Goal: Complete application form

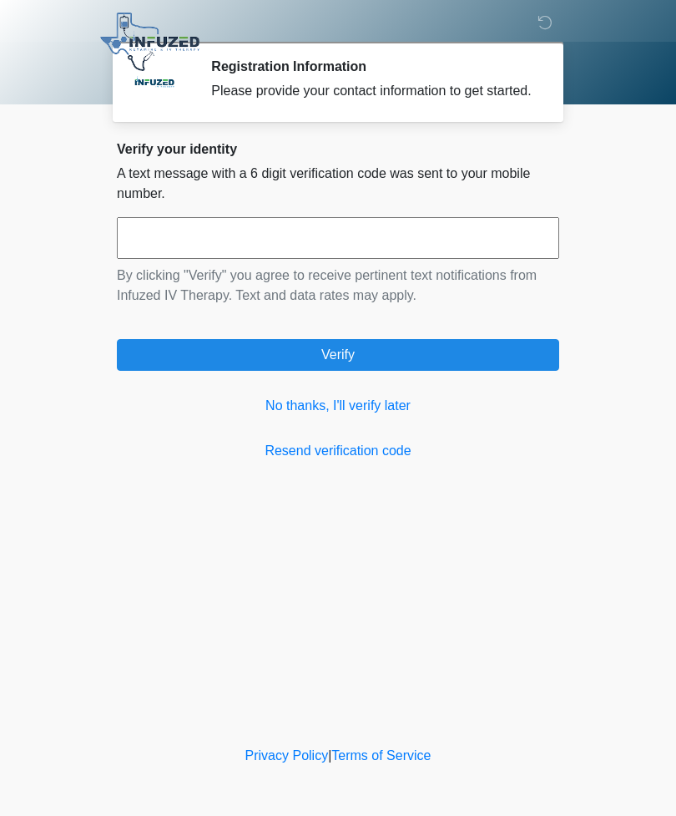
click at [341, 461] on link "Resend verification code" at bounding box center [338, 451] width 442 height 20
click at [332, 413] on link "No thanks, I'll verify later" at bounding box center [338, 406] width 442 height 20
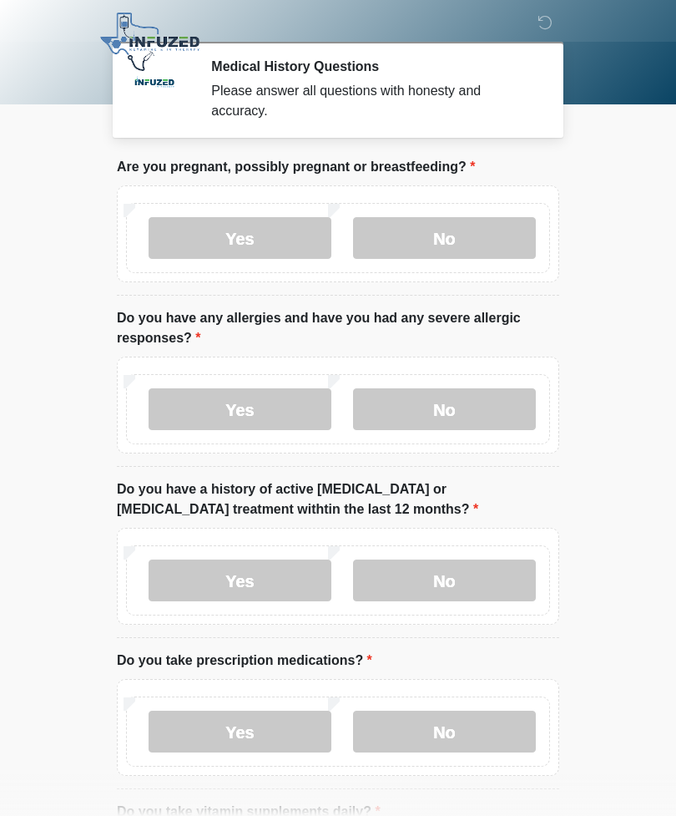
click at [446, 237] on label "No" at bounding box center [444, 238] width 183 height 42
click at [260, 413] on label "Yes" at bounding box center [240, 409] width 183 height 42
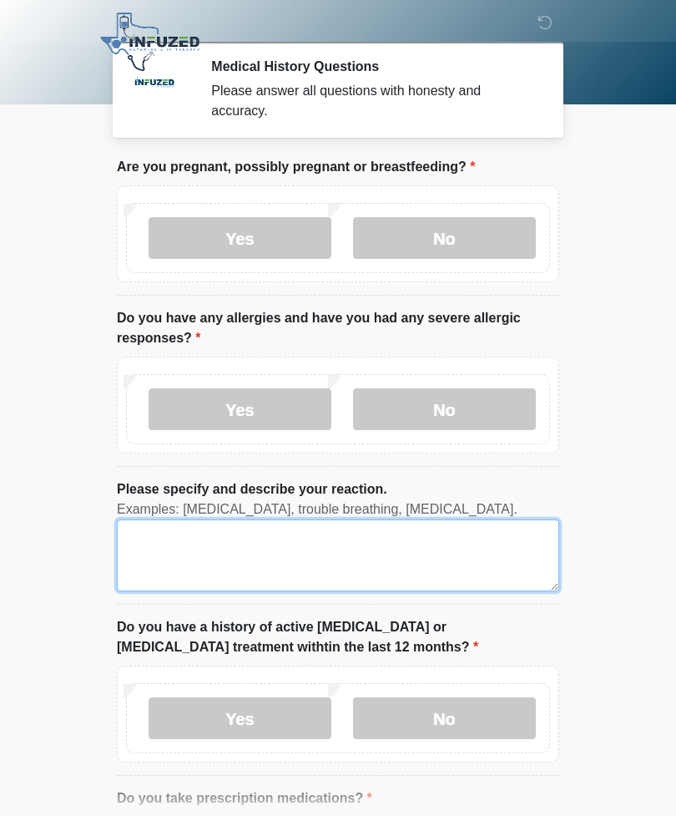
click at [245, 549] on textarea "Please specify and describe your reaction." at bounding box center [338, 555] width 442 height 72
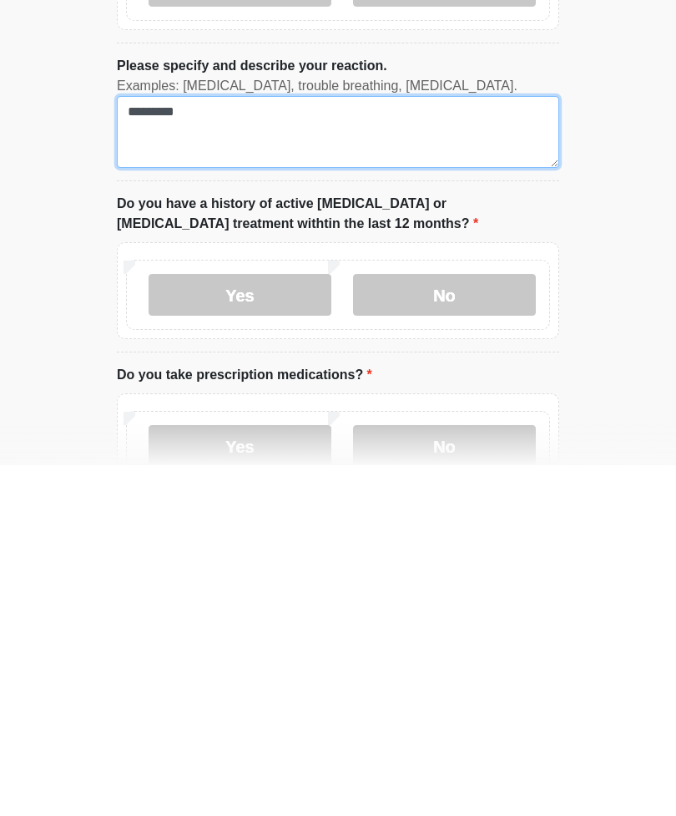
scroll to position [77, 0]
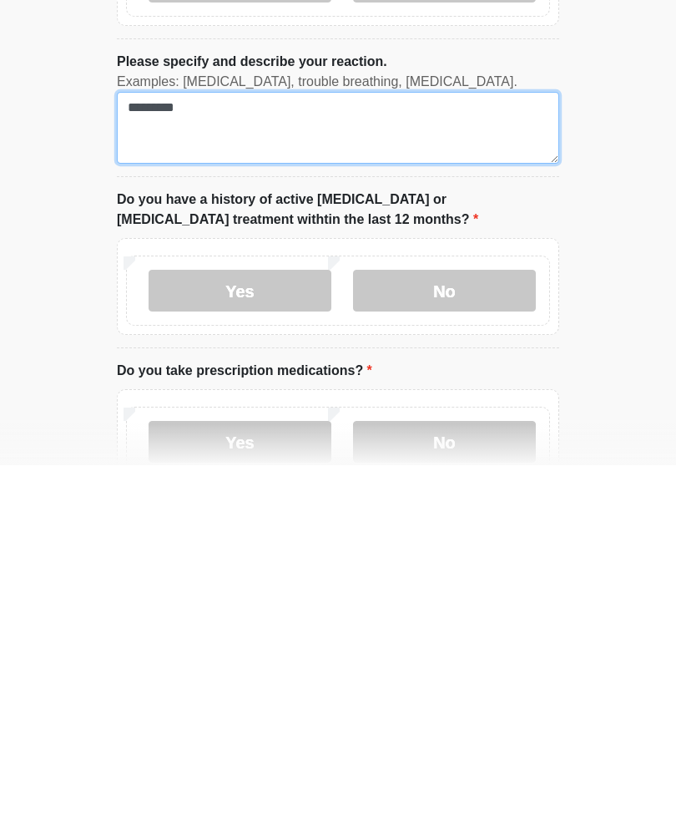
type textarea "*********"
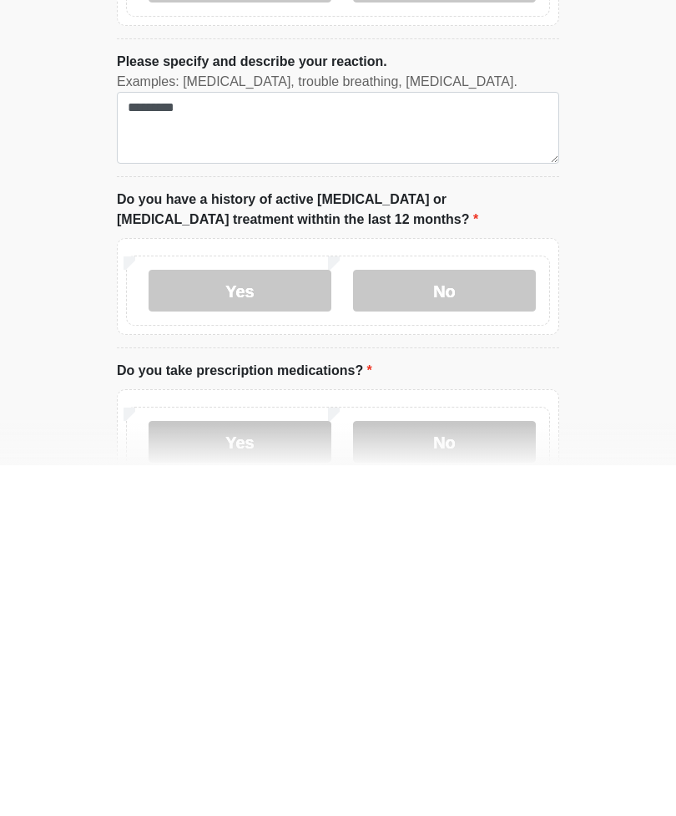
click at [452, 620] on label "No" at bounding box center [444, 641] width 183 height 42
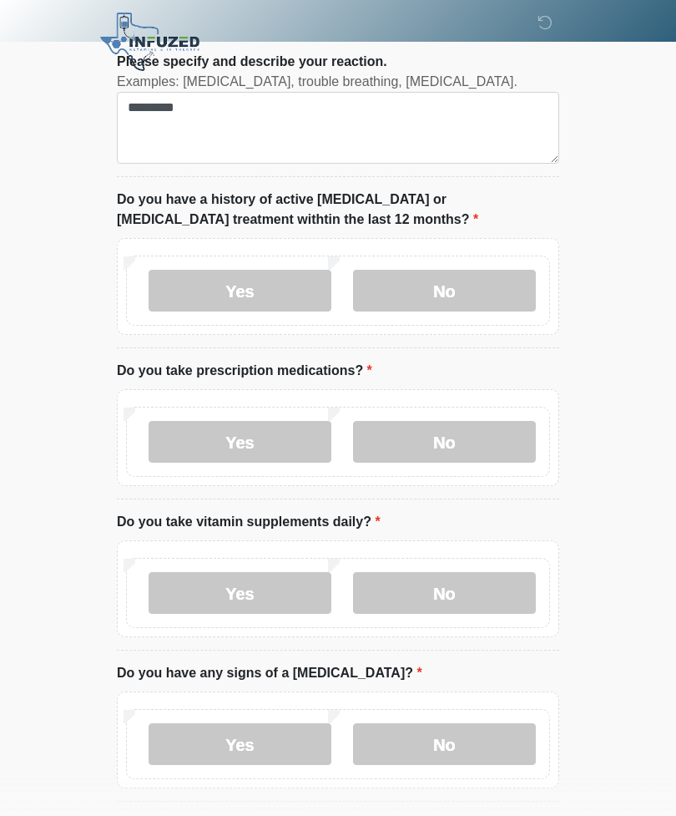
click at [435, 434] on label "No" at bounding box center [444, 442] width 183 height 42
click at [454, 584] on label "No" at bounding box center [444, 593] width 183 height 42
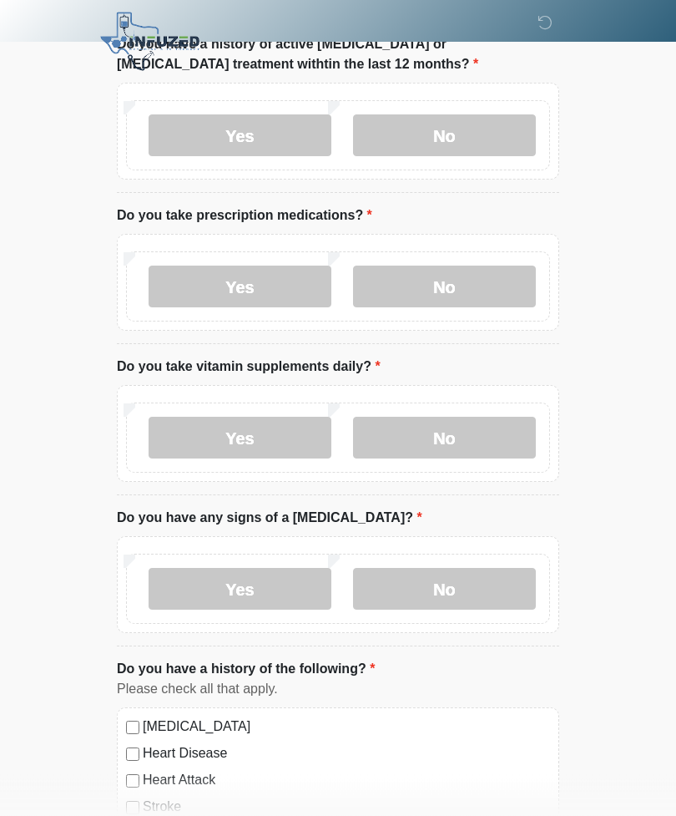
scroll to position [587, 0]
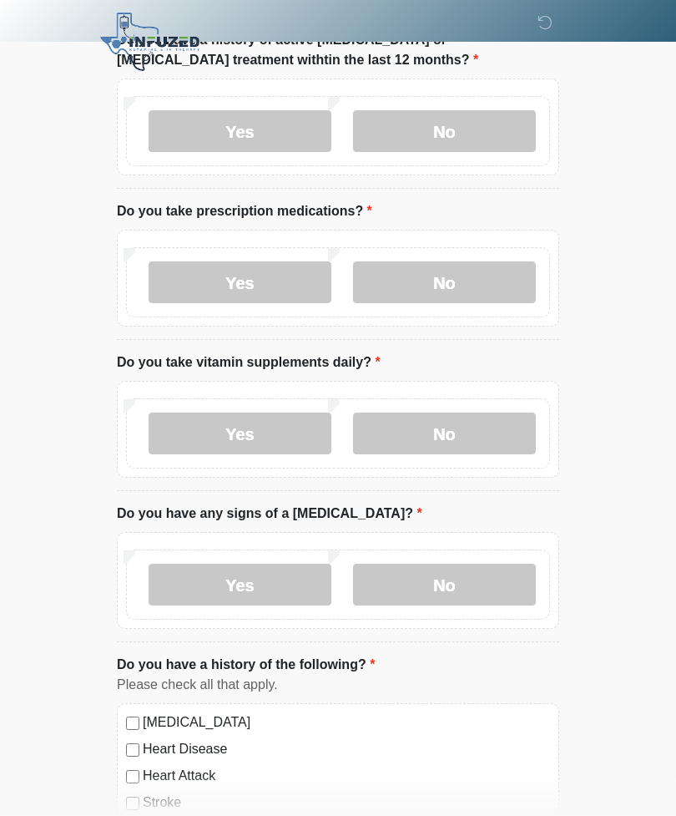
click at [457, 577] on label "No" at bounding box center [444, 585] width 183 height 42
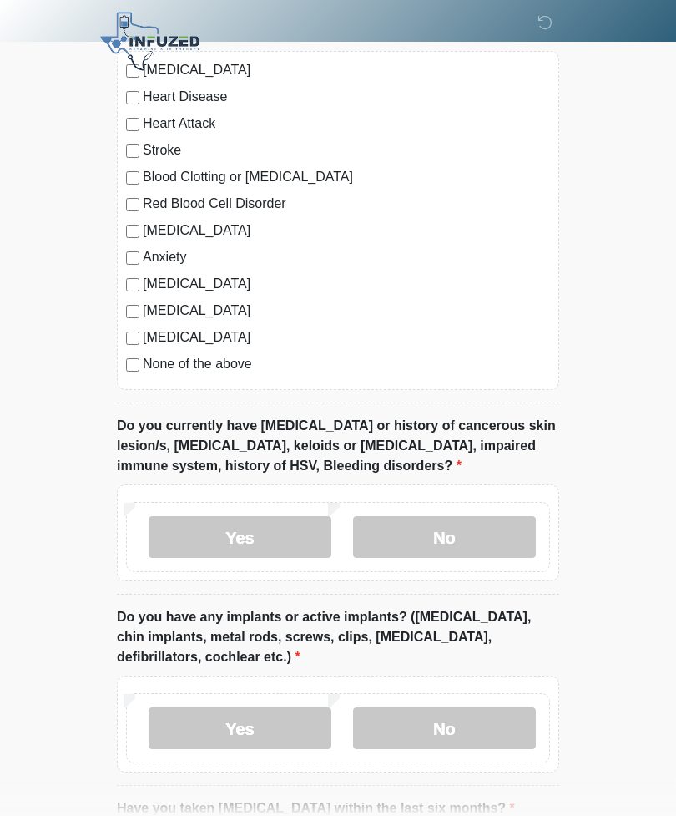
scroll to position [1239, 0]
click at [444, 521] on label "No" at bounding box center [444, 537] width 183 height 42
click at [471, 716] on label "No" at bounding box center [444, 728] width 183 height 42
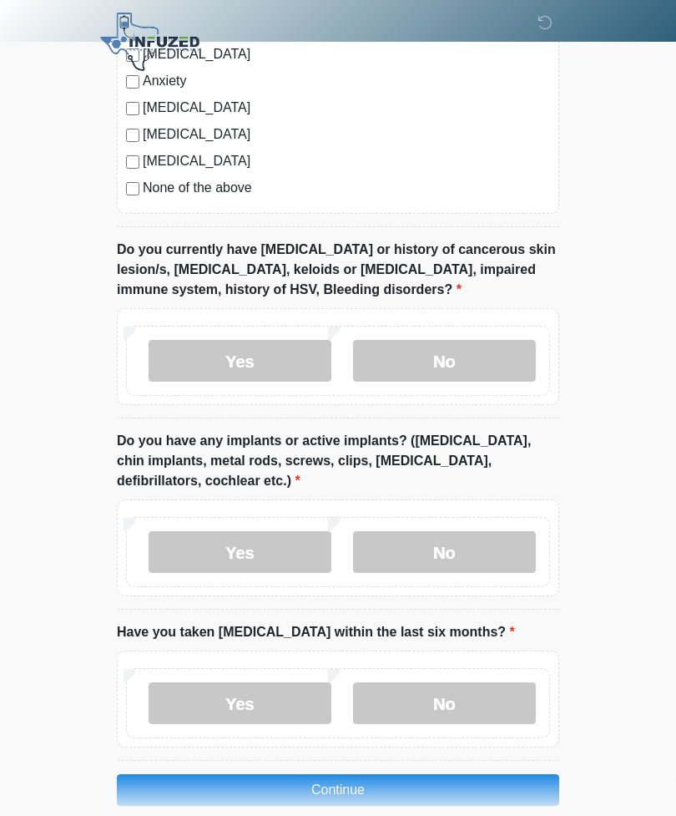
scroll to position [1438, 0]
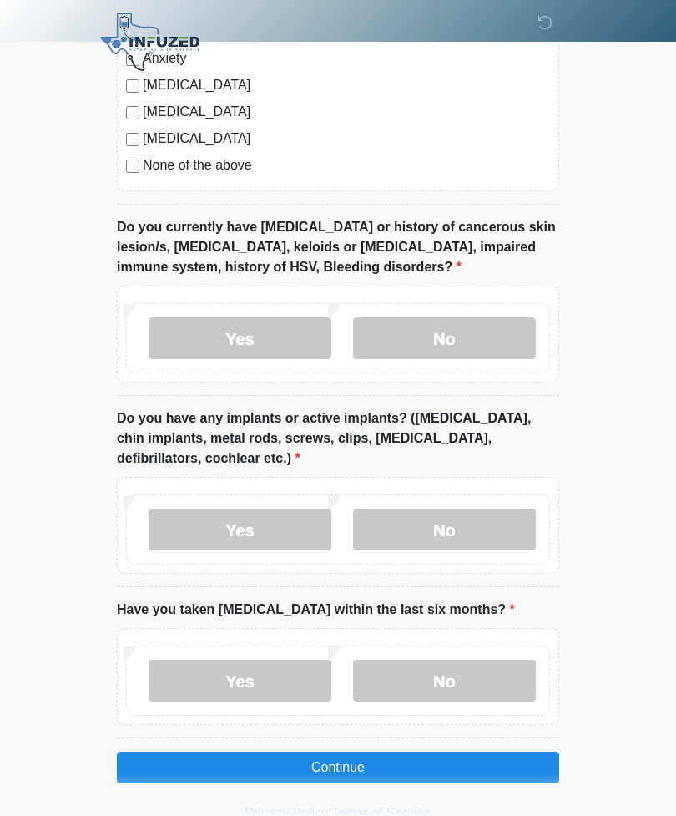
click at [454, 671] on label "No" at bounding box center [444, 681] width 183 height 42
click at [365, 761] on button "Continue" at bounding box center [338, 767] width 442 height 32
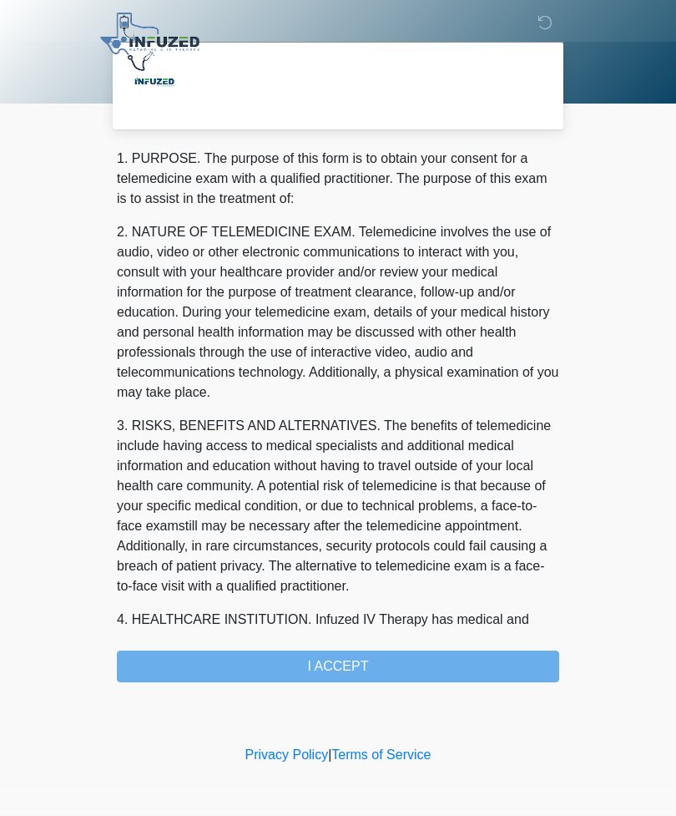
scroll to position [0, 0]
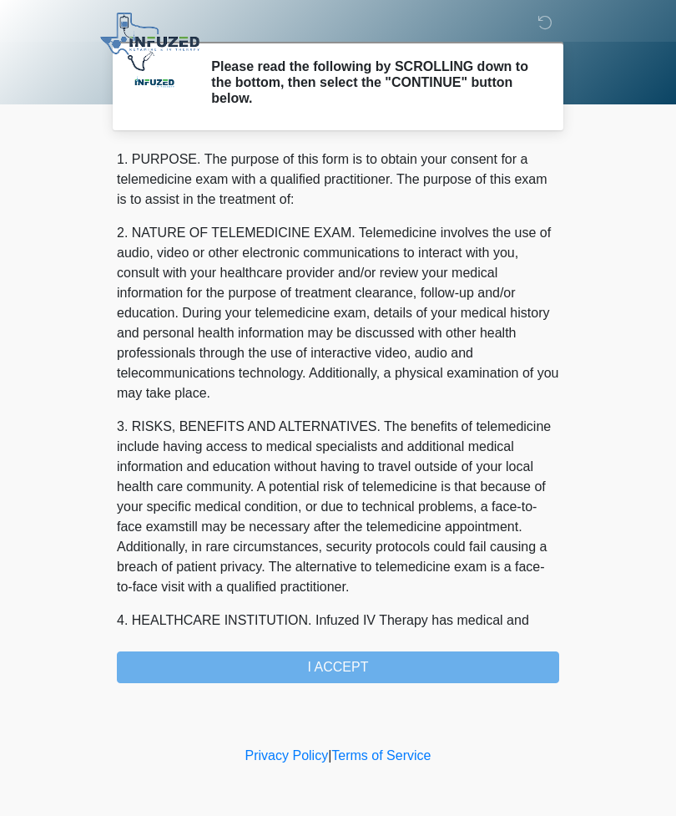
click at [369, 661] on div "1. PURPOSE. The purpose of this form is to obtain your consent for a telemedici…" at bounding box center [338, 415] width 442 height 533
click at [353, 670] on div "1. PURPOSE. The purpose of this form is to obtain your consent for a telemedici…" at bounding box center [338, 415] width 442 height 533
click at [373, 666] on div "1. PURPOSE. The purpose of this form is to obtain your consent for a telemedici…" at bounding box center [338, 415] width 442 height 533
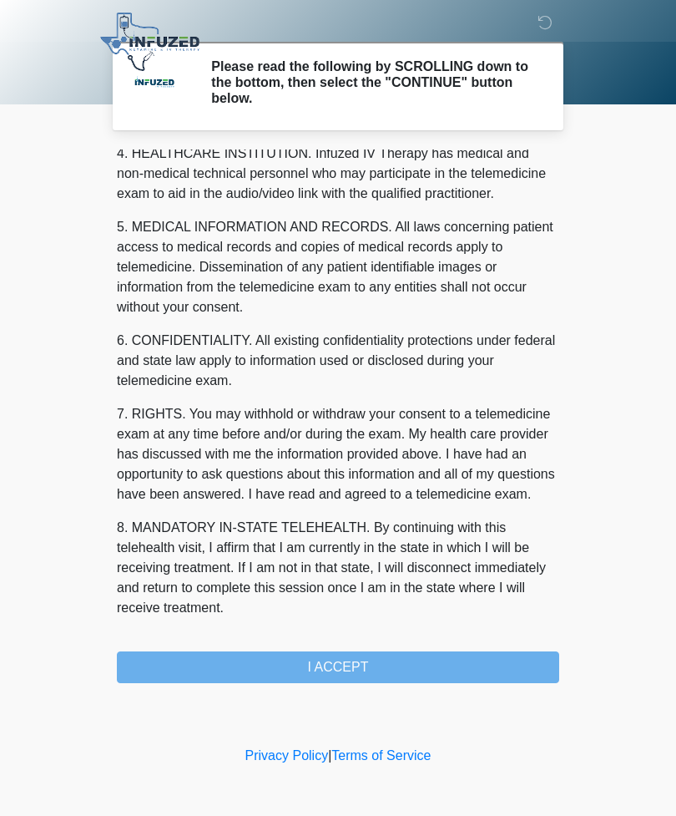
scroll to position [487, 0]
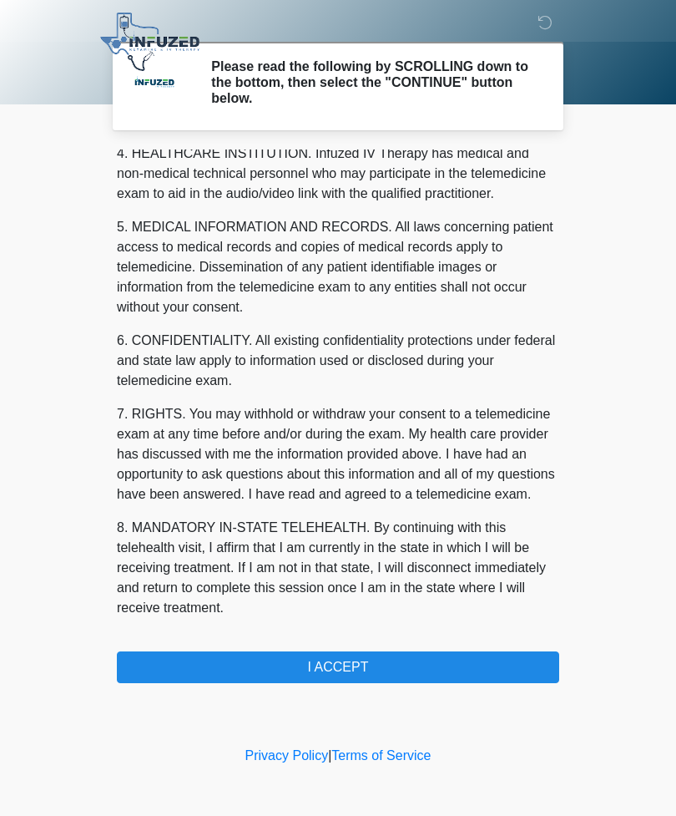
click at [355, 664] on button "I ACCEPT" at bounding box center [338, 667] width 442 height 32
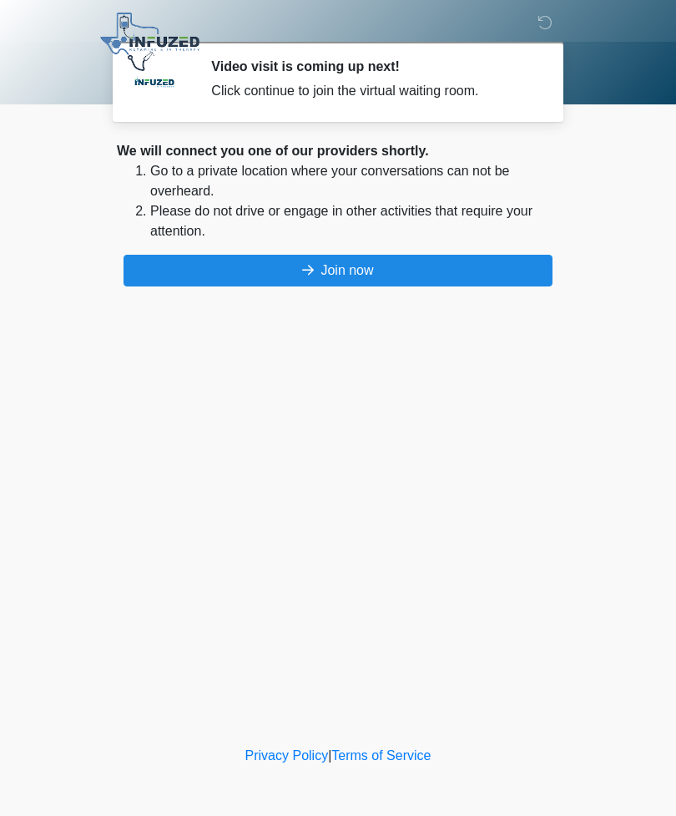
click at [313, 263] on button "Join now" at bounding box center [338, 271] width 429 height 32
